Goal: Information Seeking & Learning: Learn about a topic

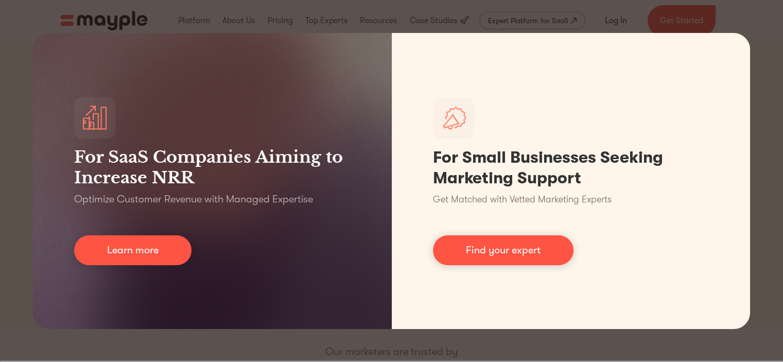
click at [766, 31] on div "For SaaS Companies Aiming to Increase NRR Optimize Customer Revenue with Manage…" at bounding box center [391, 181] width 783 height 362
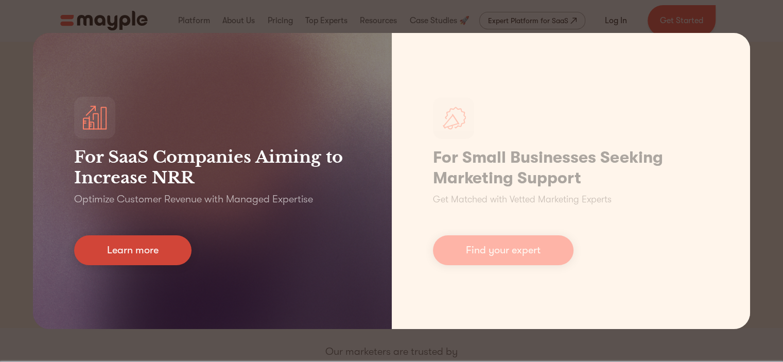
click at [124, 251] on link "Learn more" at bounding box center [132, 250] width 117 height 30
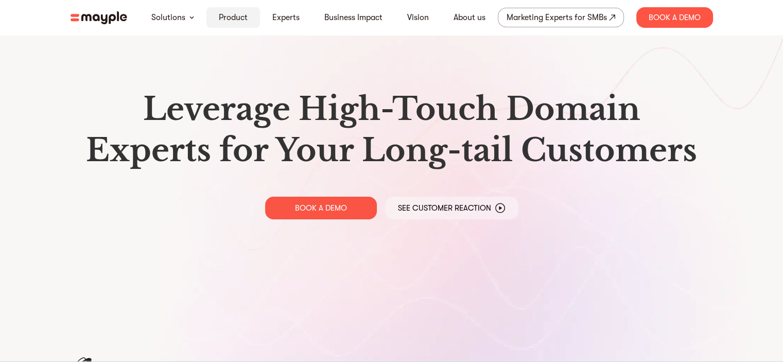
click at [235, 15] on link "Product" at bounding box center [233, 17] width 29 height 12
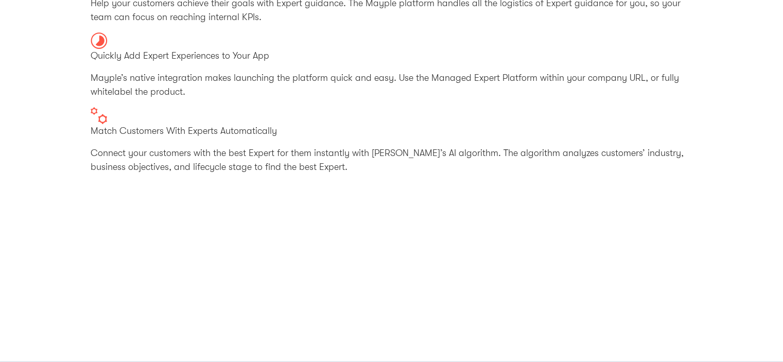
scroll to position [206, 0]
